Goal: Find contact information: Find specific fact

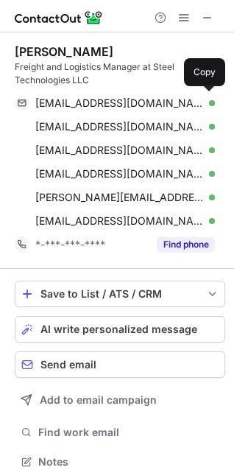
scroll to position [451, 224]
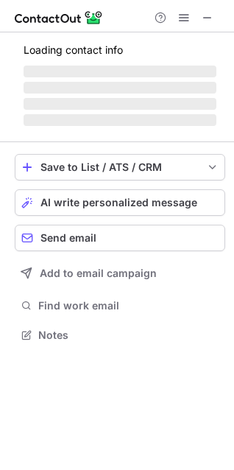
scroll to position [357, 234]
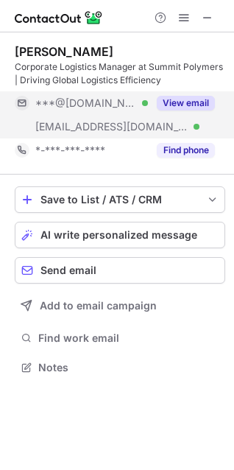
click at [184, 100] on button "View email" at bounding box center [186, 103] width 58 height 15
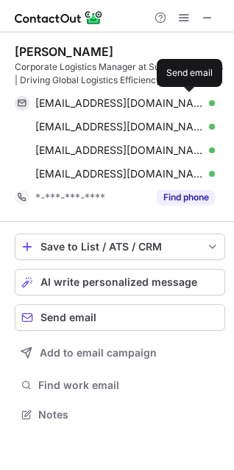
scroll to position [404, 234]
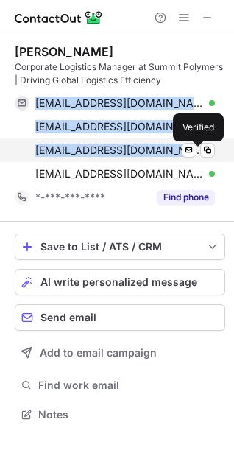
drag, startPoint x: 35, startPoint y: 99, endPoint x: 199, endPoint y: 152, distance: 172.0
click at [199, 152] on div "twyckoff89@gmail.com Verified Send email Copy wyckoffella@gmail.com Verified Se…" at bounding box center [115, 138] width 200 height 94
copy div "twyckoff89@gmail.com Verified Send email Copy wyckoffella@gmail.com Verified Se…"
